Goal: Navigation & Orientation: Find specific page/section

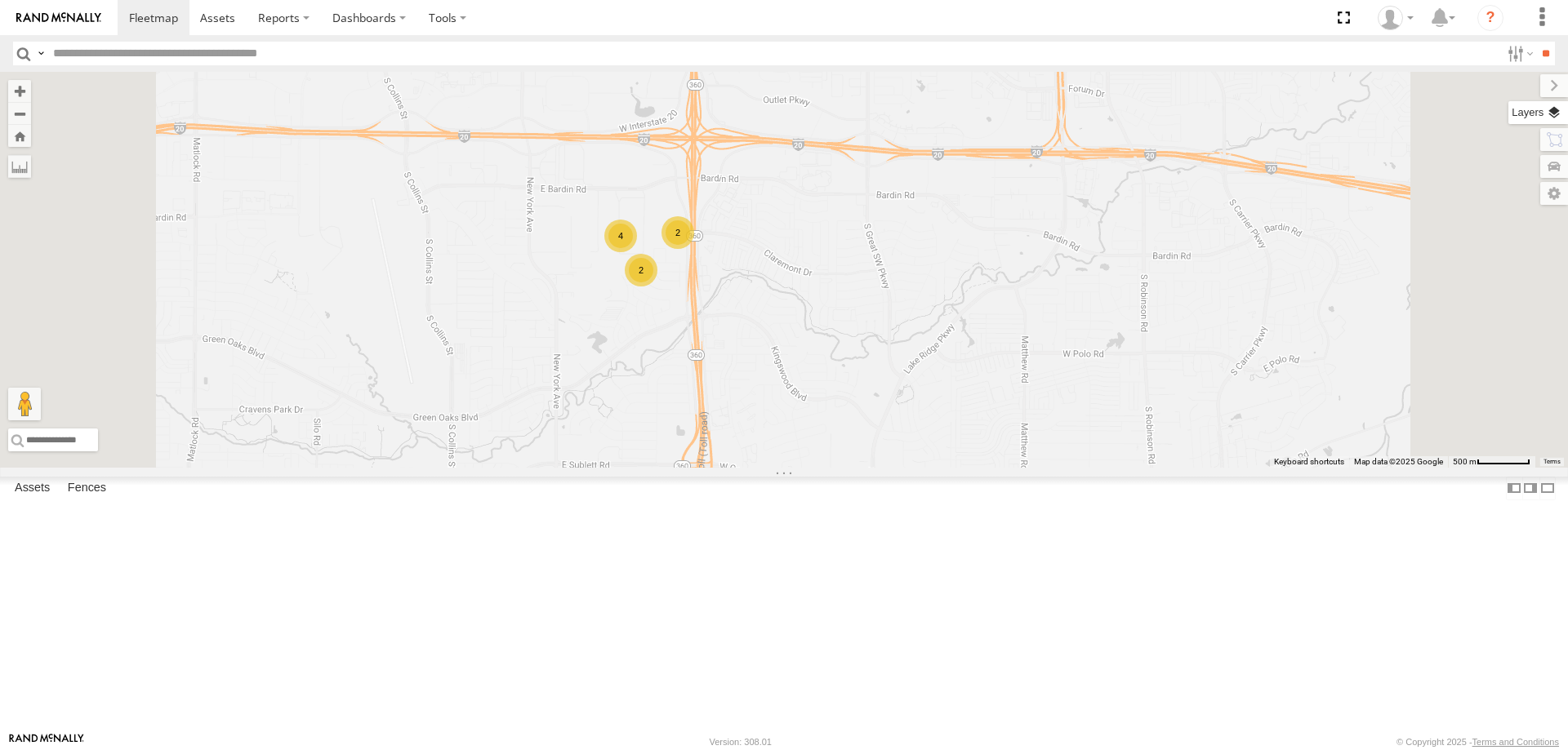
click at [1554, 112] on label at bounding box center [1538, 112] width 60 height 23
click at [0, 0] on label at bounding box center [0, 0] width 0 height 0
click at [0, 0] on span "Satellite + Roadmap" at bounding box center [0, 0] width 0 height 0
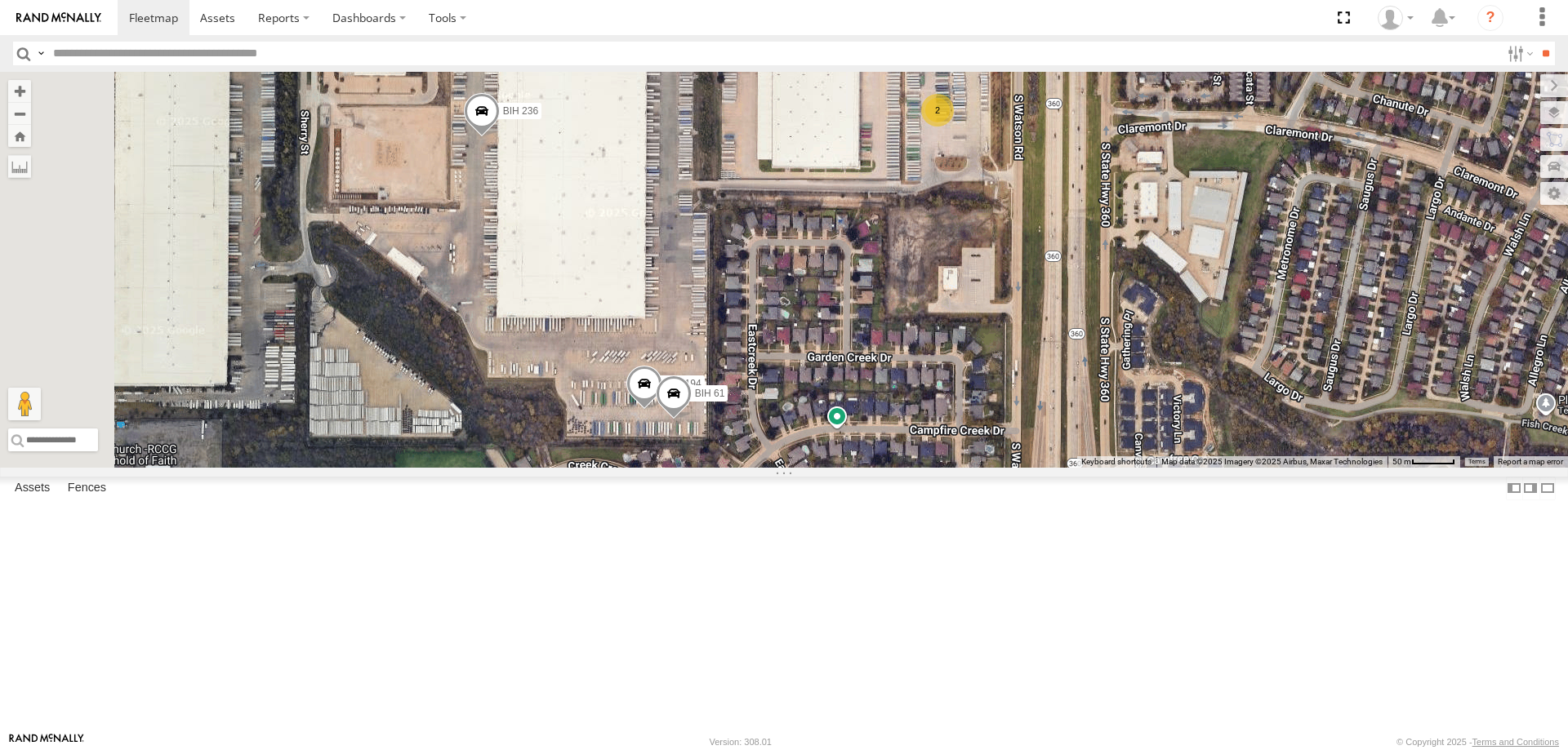
drag, startPoint x: 1082, startPoint y: 216, endPoint x: 1133, endPoint y: 278, distance: 80.3
click at [1133, 278] on div "BIH 247 BIH 255 BIH 191 BIH 139 BIH 169 BIH 269 BIH 233 BIH 179 BIH 199 BIH 114…" at bounding box center [784, 269] width 1568 height 396
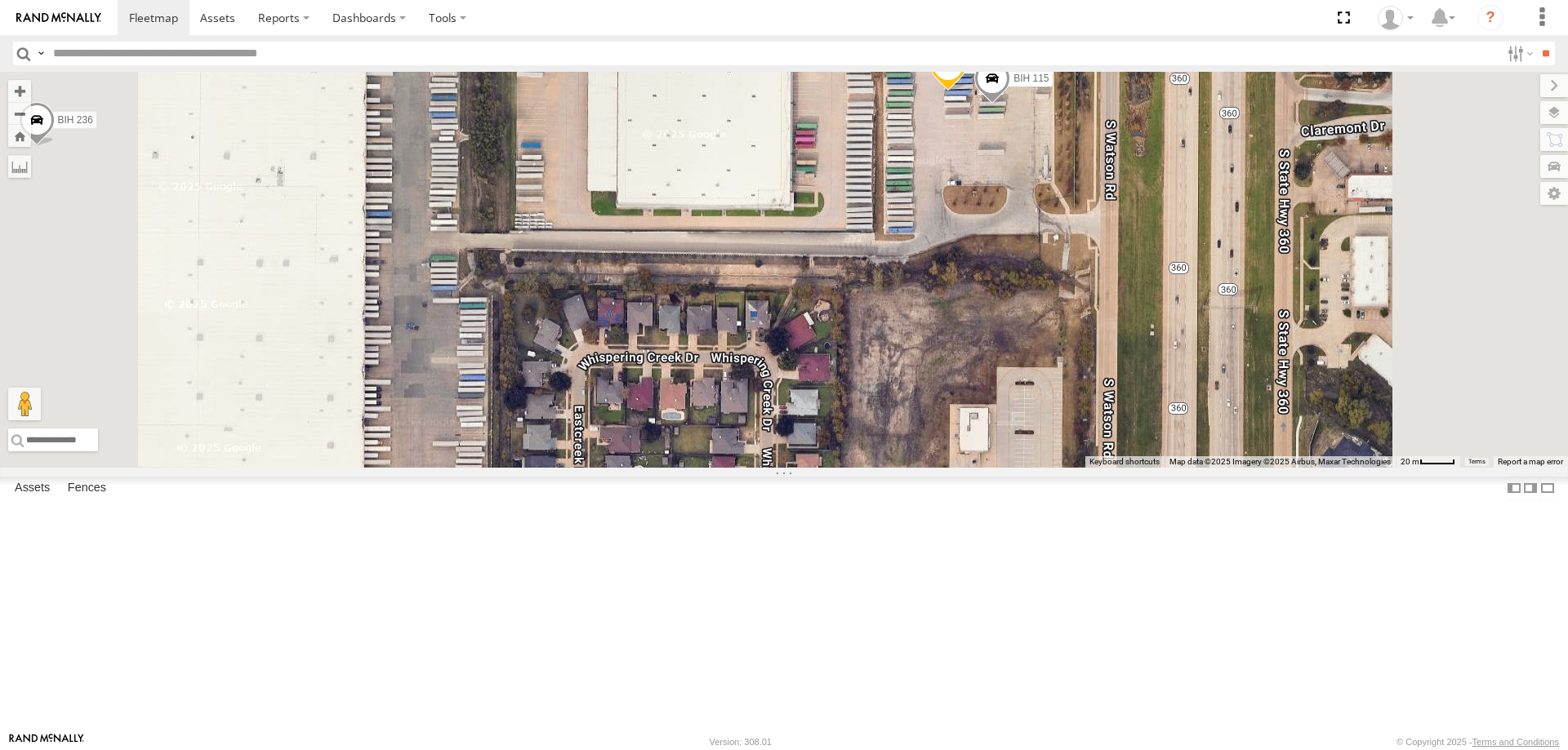
drag, startPoint x: 1134, startPoint y: 278, endPoint x: 1134, endPoint y: 301, distance: 23.0
click at [1134, 301] on div "BIH 247 BIH 255 BIH 191 BIH 139 BIH 169 BIH 269 BIH 233 BIH 179 BIH 199 BIH 114…" at bounding box center [784, 269] width 1568 height 396
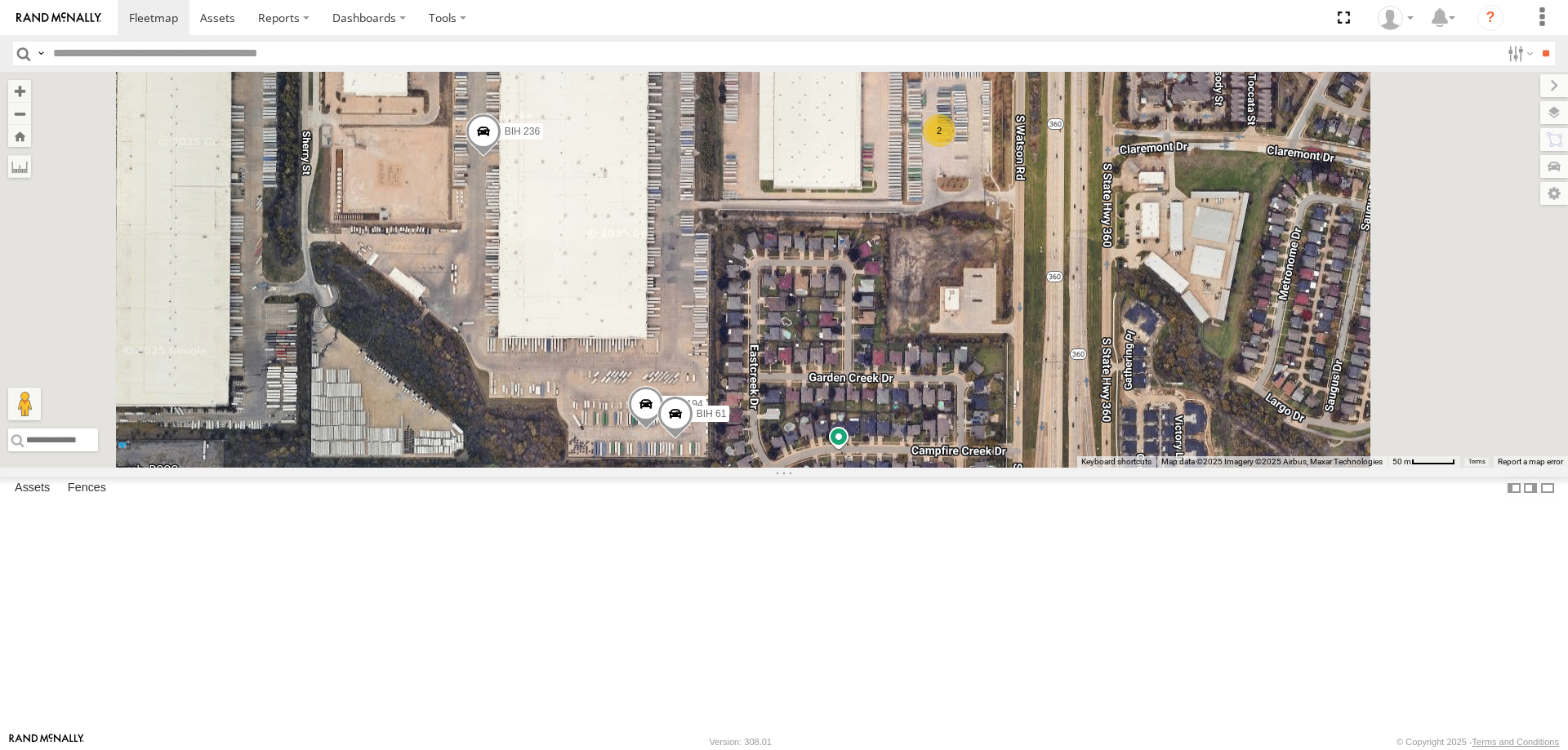
drag, startPoint x: 1182, startPoint y: 331, endPoint x: 1133, endPoint y: 331, distance: 49.0
click at [1133, 331] on div "BIH 247 BIH 255 BIH 191 BIH 139 BIH 169 BIH 269 BIH 233 BIH 179 BIH 199 BIH 114…" at bounding box center [784, 269] width 1568 height 396
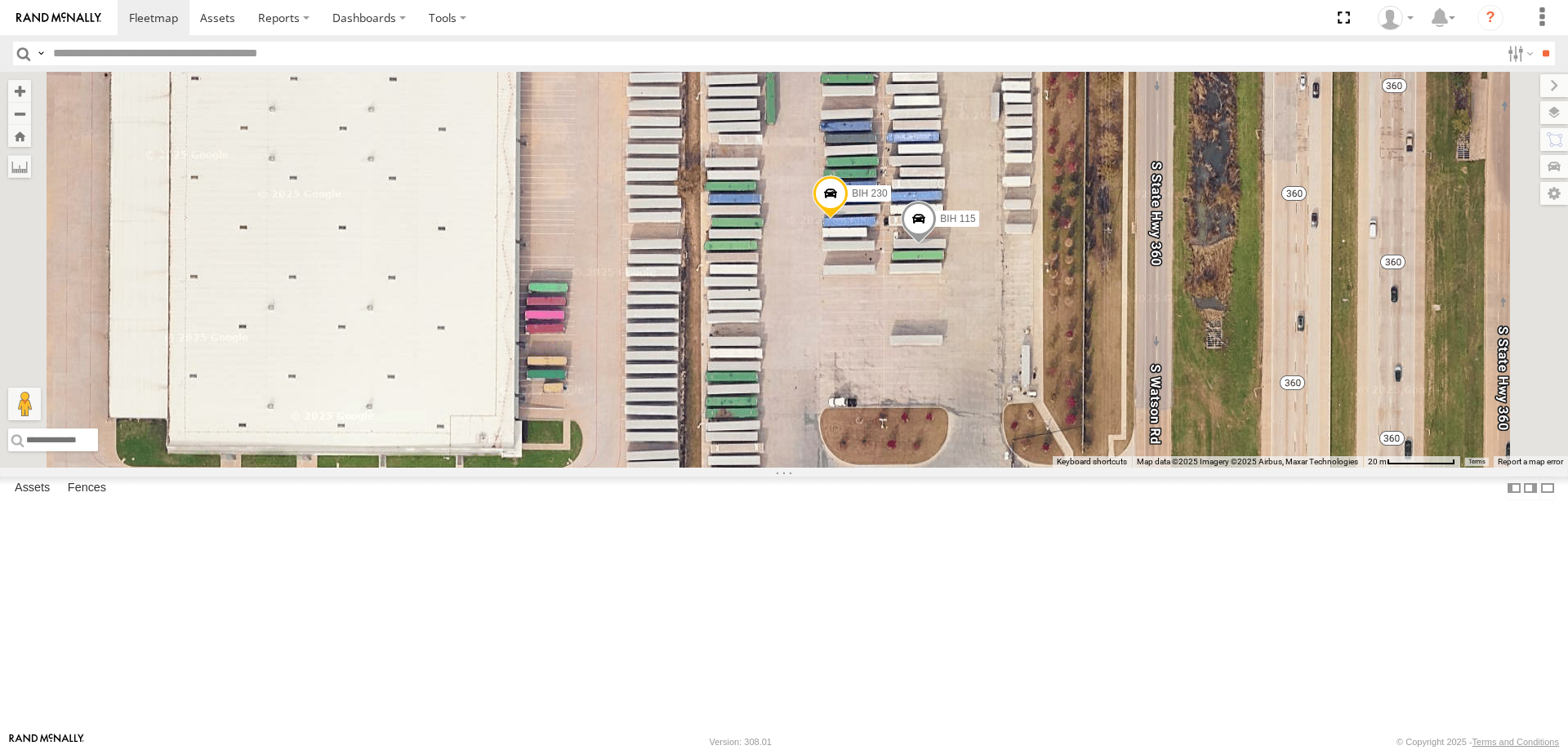
drag, startPoint x: 1113, startPoint y: 270, endPoint x: 1122, endPoint y: 410, distance: 140.3
click at [1122, 410] on div "BIH 247 BIH 255 BIH 191 BIH 139 BIH 169 BIH 269 BIH 233 BIH 179 BIH 199 BIH 114…" at bounding box center [784, 269] width 1568 height 396
